Goal: Task Accomplishment & Management: Use online tool/utility

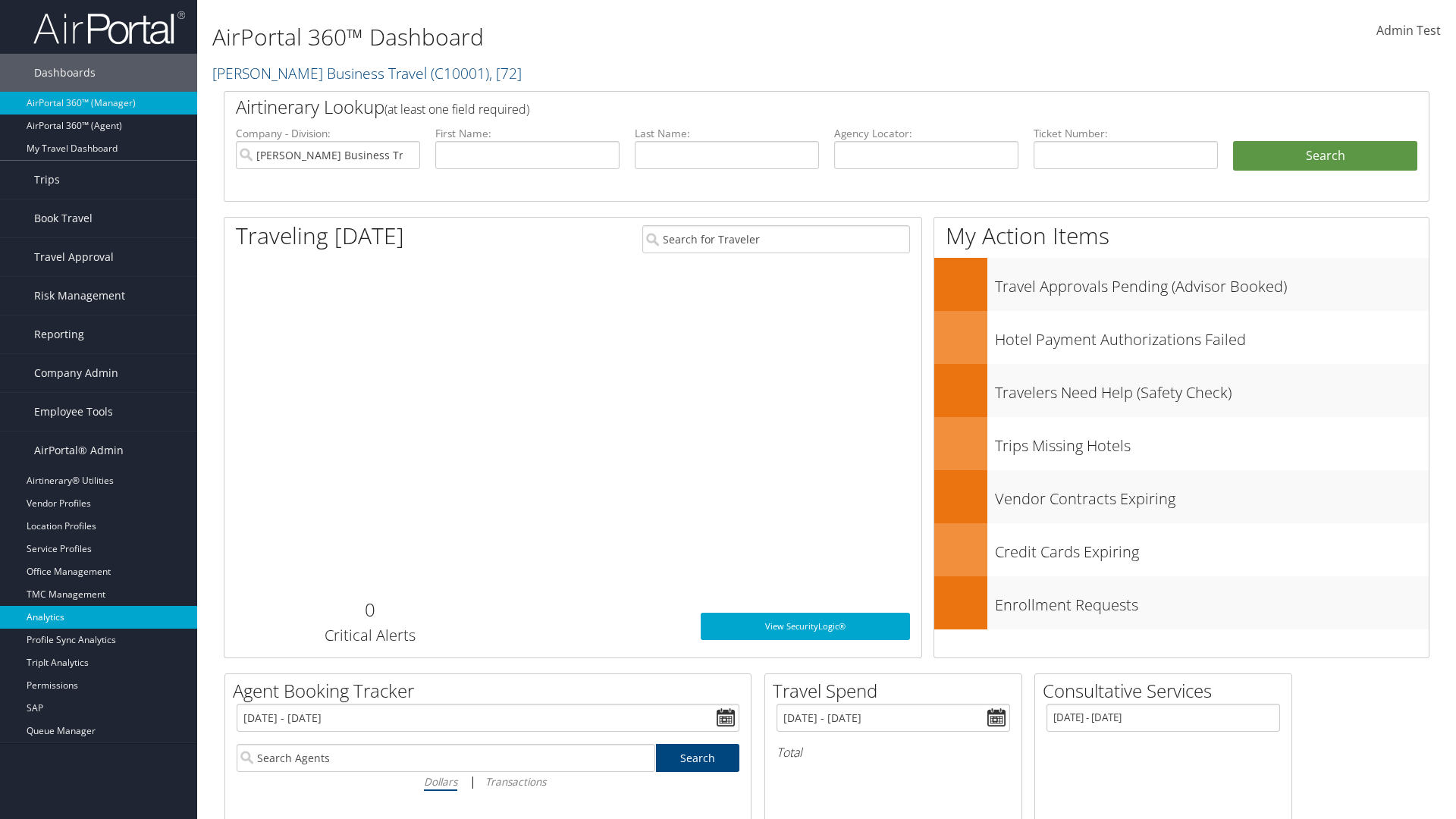
click at [98, 618] on link "Analytics" at bounding box center [98, 617] width 197 height 23
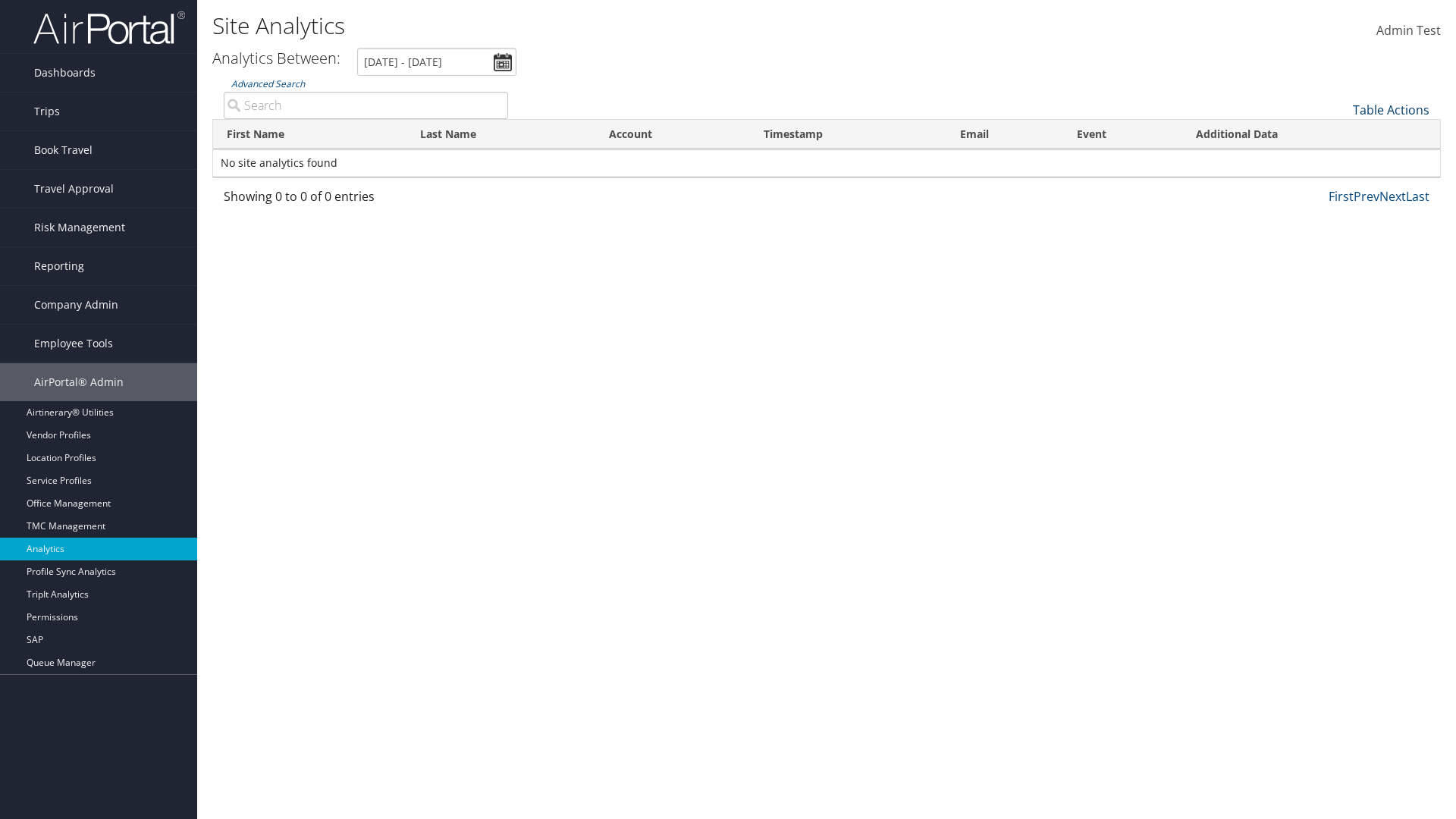
click at [1391, 110] on link "Table Actions" at bounding box center [1391, 110] width 76 height 16
click at [1340, 134] on link "Column Visibility" at bounding box center [1340, 134] width 200 height 26
click at [1340, 135] on link "First Name" at bounding box center [1340, 135] width 200 height 26
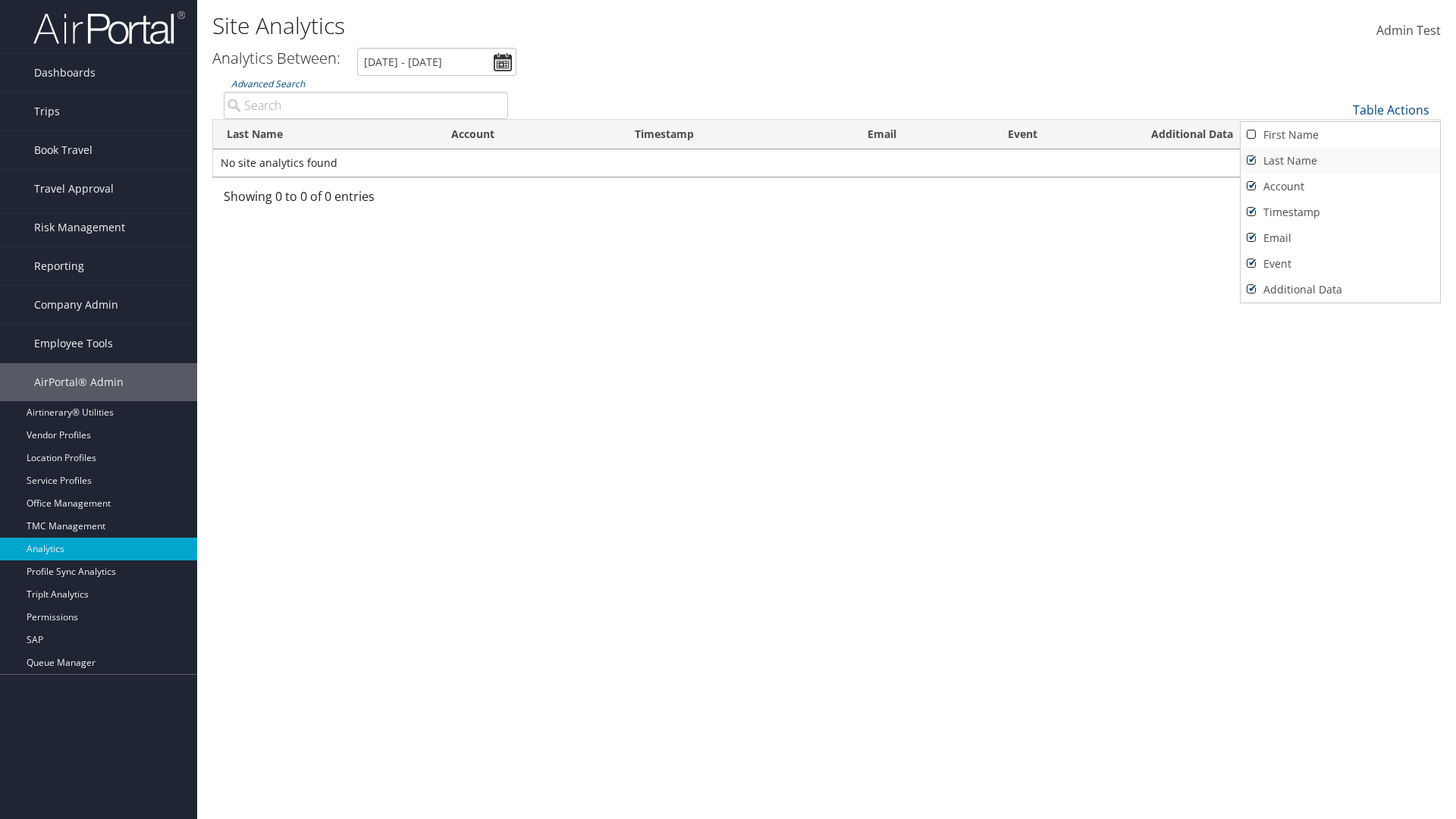
click at [1340, 161] on link "Last Name" at bounding box center [1340, 161] width 200 height 26
click at [1340, 187] on link "Account" at bounding box center [1340, 187] width 200 height 26
click at [1340, 212] on link "Timestamp" at bounding box center [1340, 212] width 200 height 26
click at [1340, 238] on link "Email" at bounding box center [1340, 238] width 200 height 26
click at [1340, 264] on link "Event" at bounding box center [1340, 264] width 200 height 26
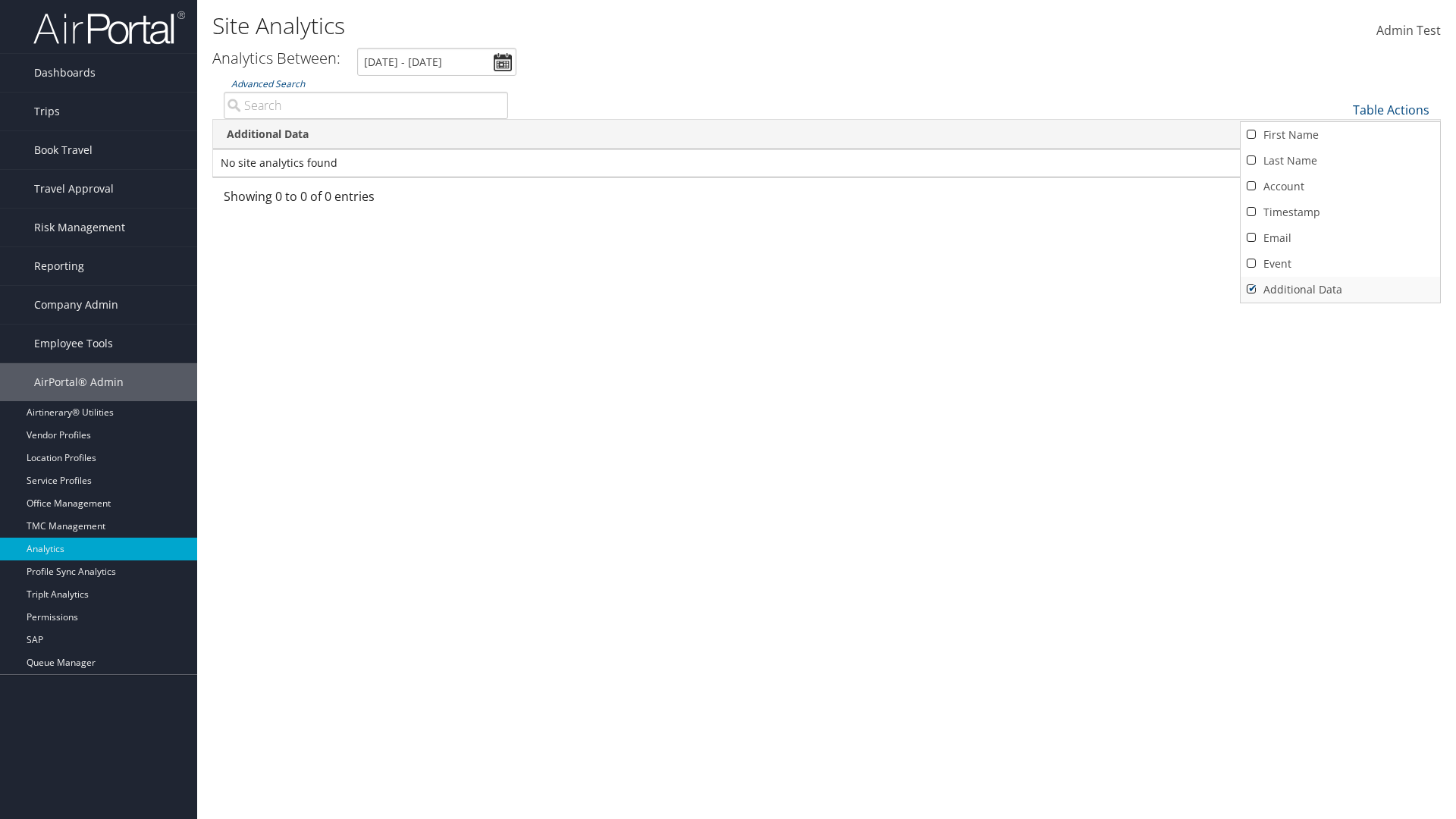
click at [1340, 290] on link "Additional Data" at bounding box center [1340, 290] width 200 height 26
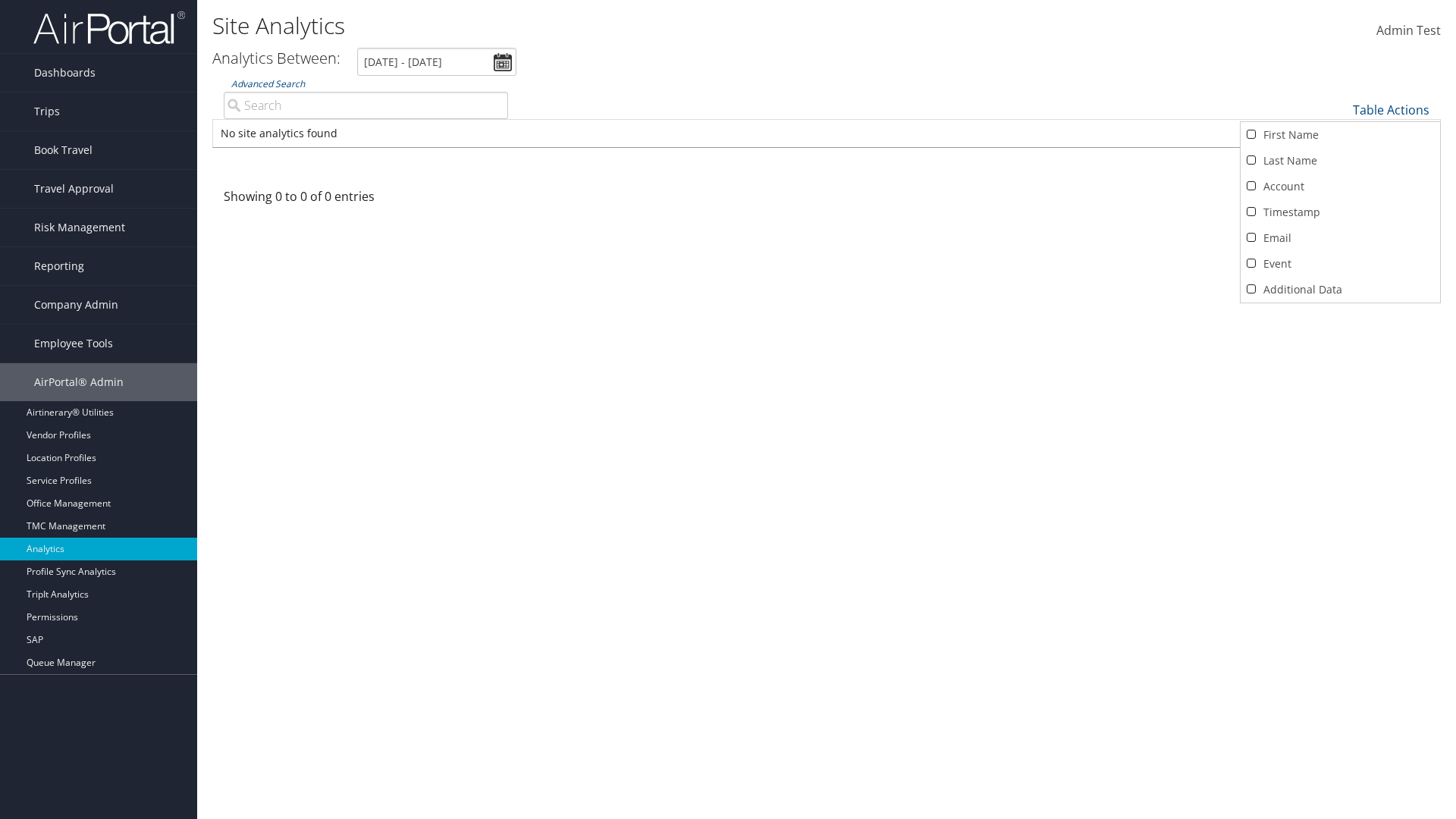
click at [728, 410] on div at bounding box center [728, 410] width 1456 height 819
click at [1391, 110] on link "Table Actions" at bounding box center [1391, 110] width 76 height 16
click at [1340, 134] on link "Column Visibility" at bounding box center [1340, 134] width 200 height 26
click at [1340, 135] on link "First Name" at bounding box center [1340, 135] width 200 height 26
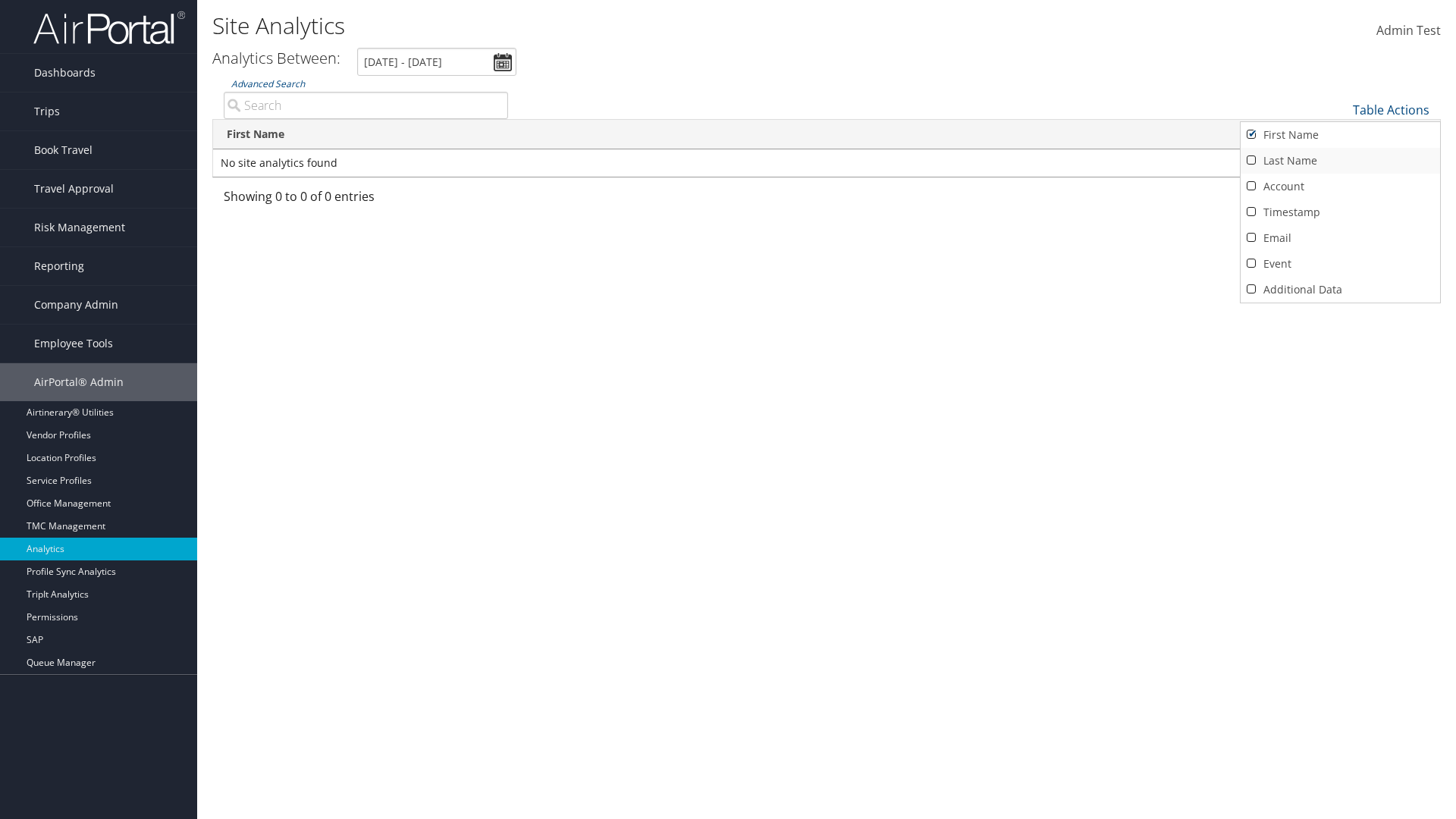
click at [1340, 161] on link "Last Name" at bounding box center [1340, 161] width 200 height 26
click at [1340, 187] on link "Account" at bounding box center [1340, 187] width 200 height 26
click at [1340, 212] on link "Timestamp" at bounding box center [1340, 212] width 200 height 26
click at [1340, 238] on link "Email" at bounding box center [1340, 238] width 200 height 26
click at [1340, 264] on link "Event" at bounding box center [1340, 264] width 200 height 26
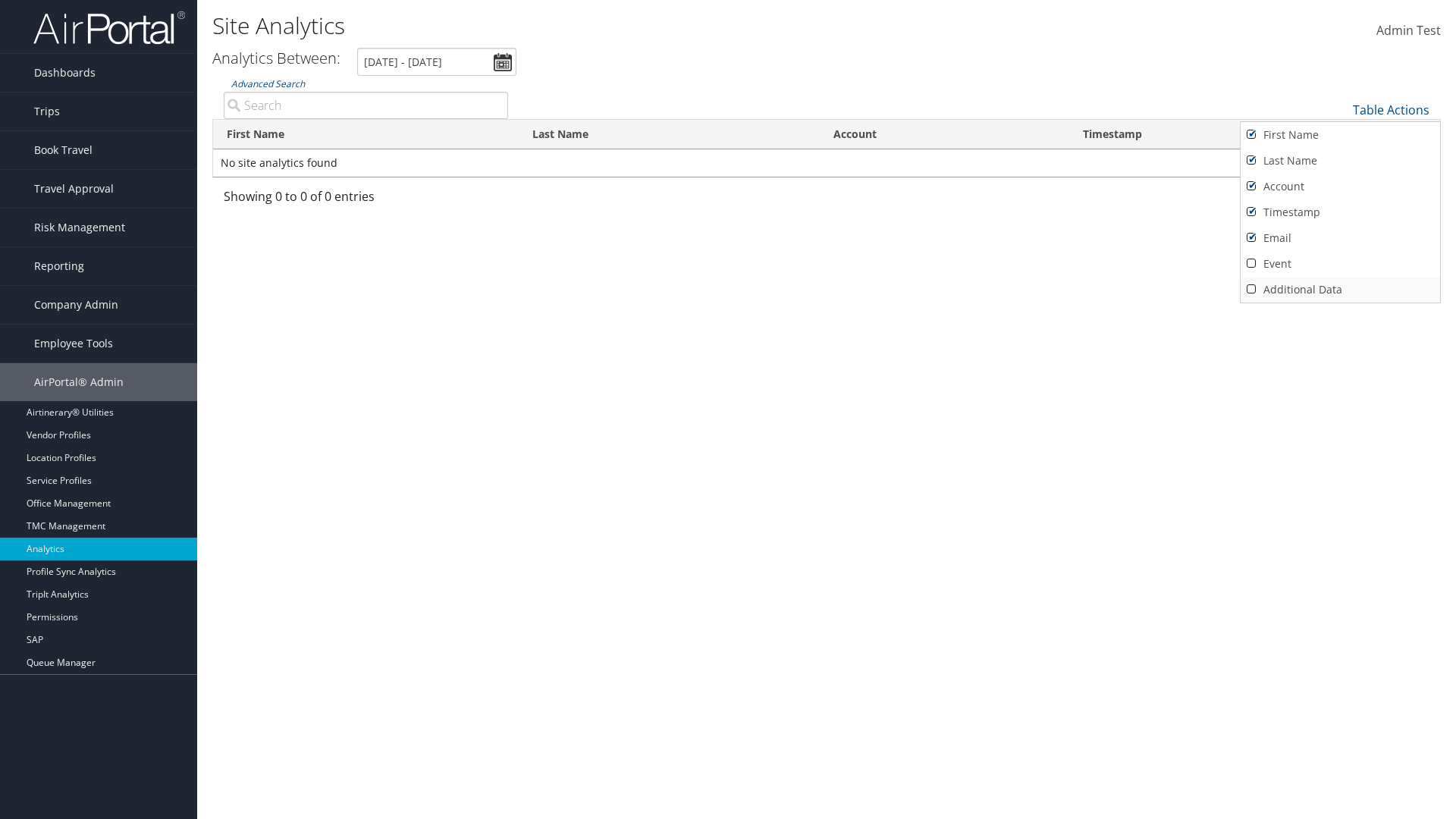
click at [1340, 290] on link "Additional Data" at bounding box center [1340, 290] width 200 height 26
click at [728, 410] on div at bounding box center [728, 410] width 1456 height 819
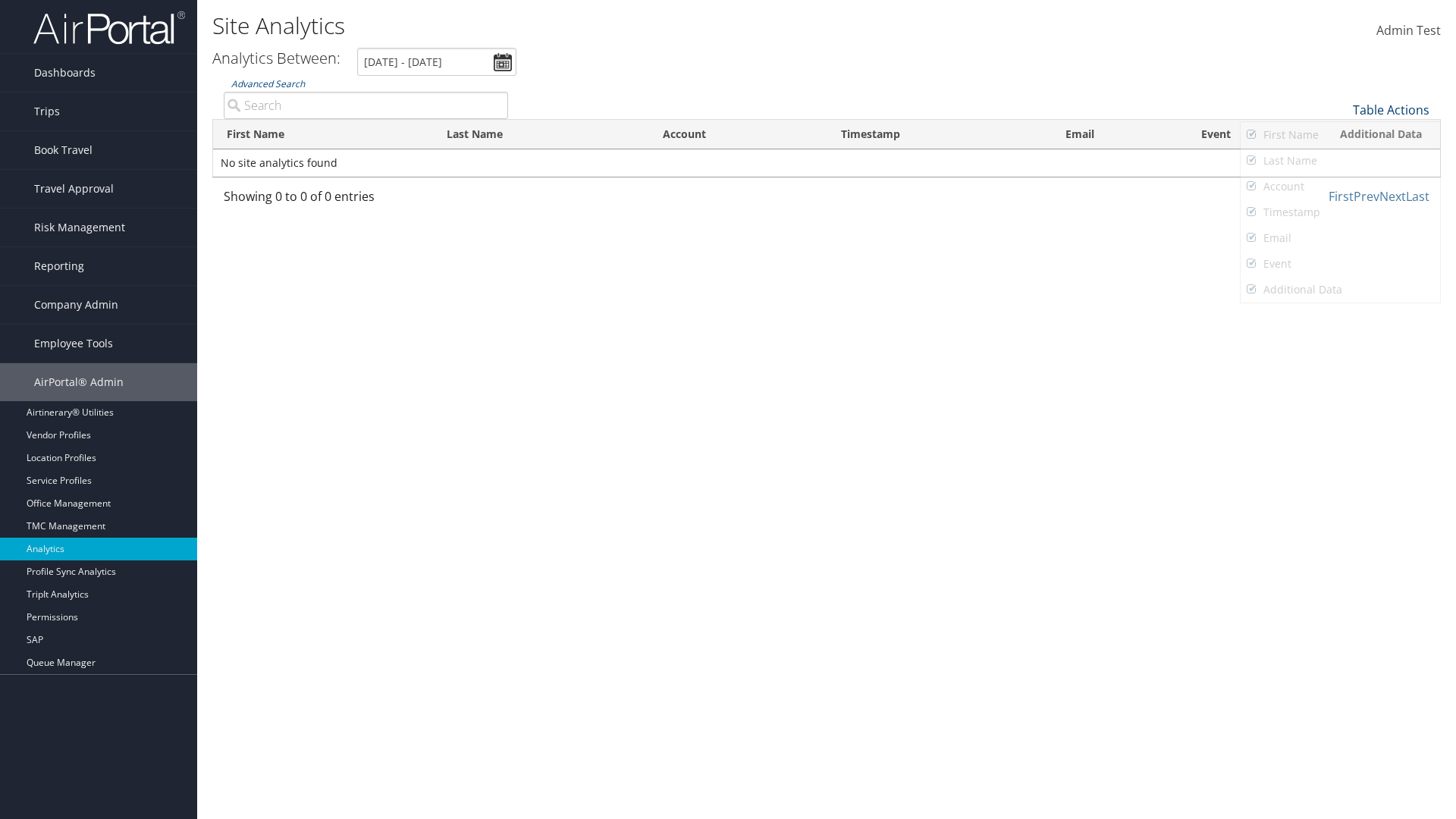
click at [1391, 110] on link "Table Actions" at bounding box center [1391, 110] width 76 height 16
click at [1340, 159] on link "Page Length" at bounding box center [1340, 159] width 200 height 26
click at [1340, 161] on link "25" at bounding box center [1340, 161] width 200 height 26
click at [1391, 110] on link "Table Actions" at bounding box center [1391, 110] width 76 height 16
click at [1340, 159] on link "Page Length" at bounding box center [1340, 159] width 200 height 26
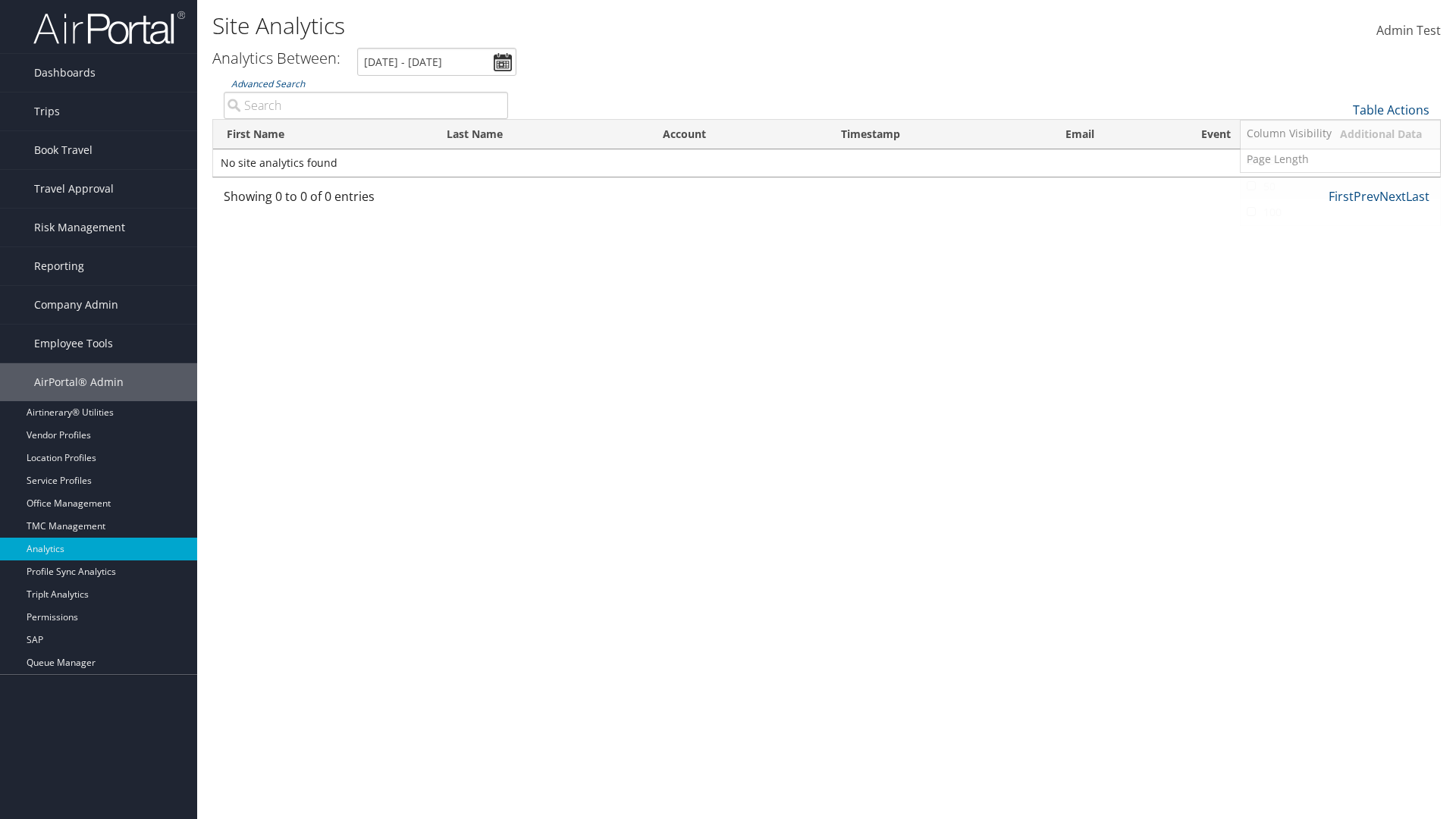
click at [1340, 187] on link "50" at bounding box center [1340, 187] width 200 height 26
click at [1391, 110] on link "Table Actions" at bounding box center [1391, 110] width 76 height 16
click at [1340, 159] on link "Page Length" at bounding box center [1340, 159] width 200 height 26
